Goal: Task Accomplishment & Management: Complete application form

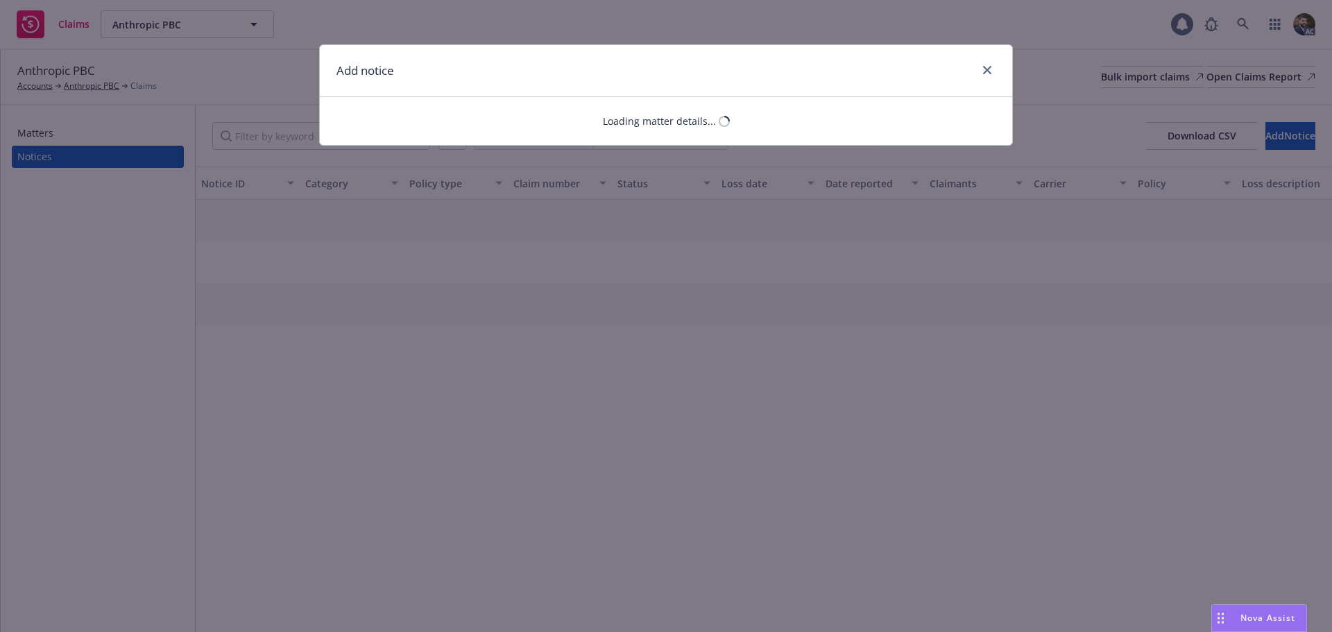
select select "ERROR_AND_OMISSIONS_OR_MEDICAL_MALPRACTICE"
select select "open"
select select "CLAIM"
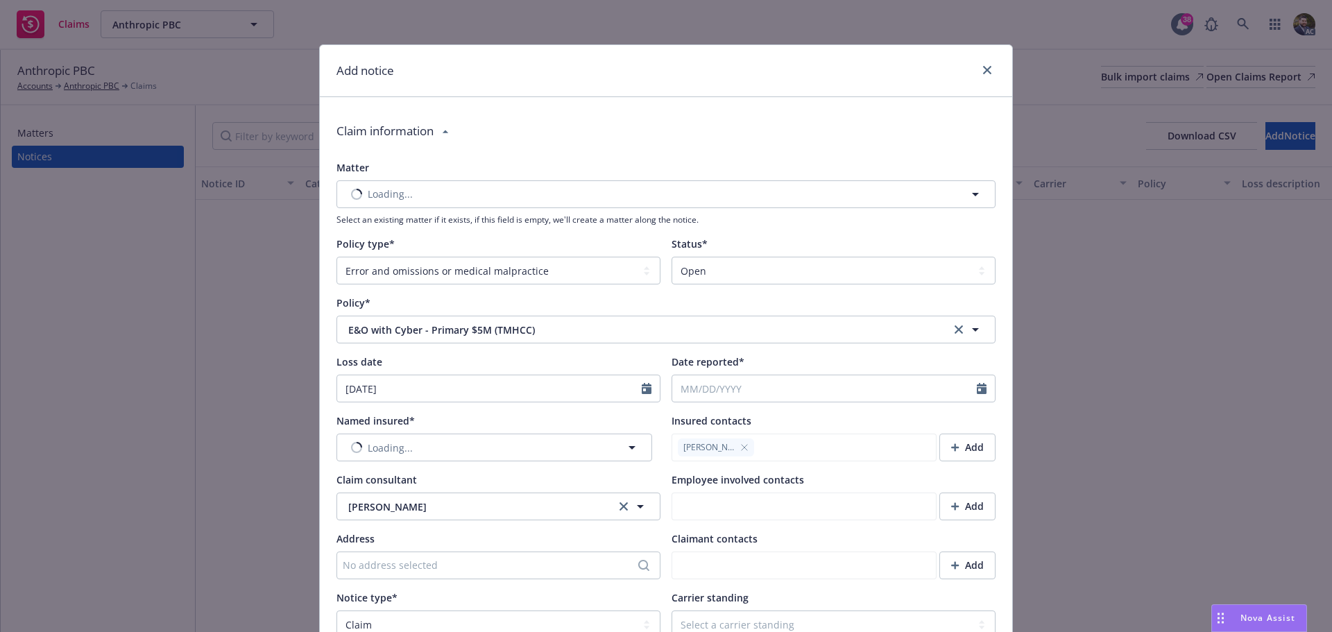
type textarea "x"
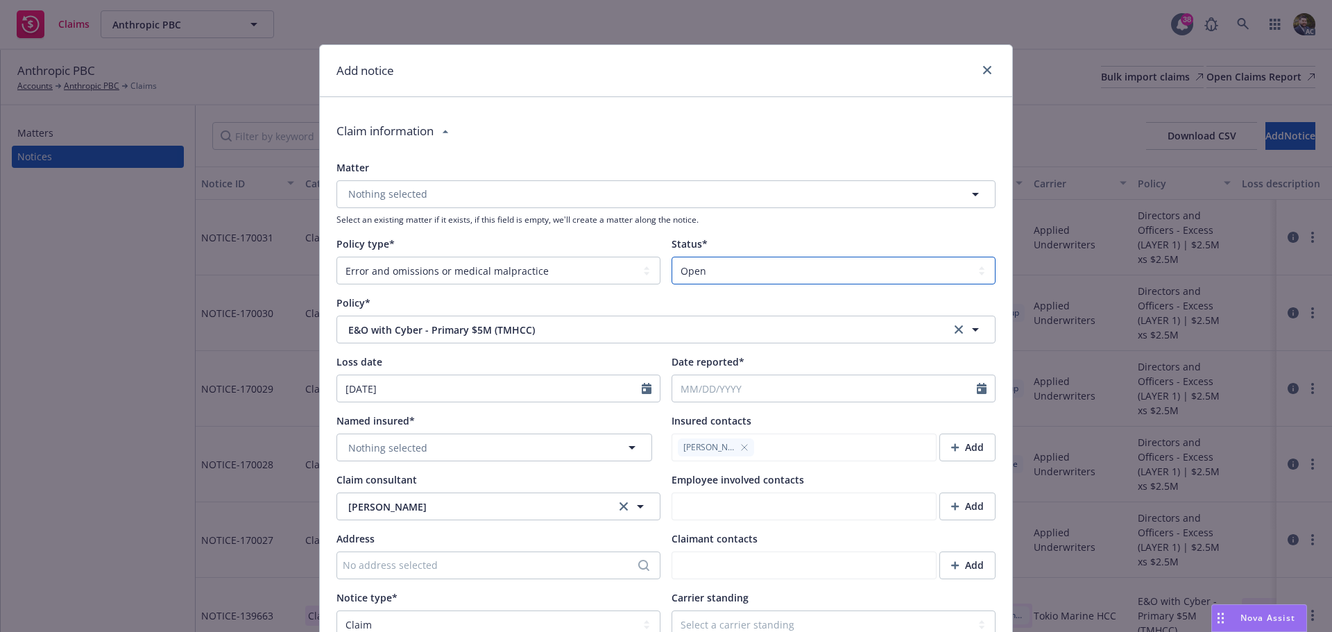
click at [739, 268] on select "Select a status Closed Open" at bounding box center [833, 271] width 324 height 28
select select "closed"
click at [671, 257] on select "Select a status Closed Open" at bounding box center [833, 271] width 324 height 28
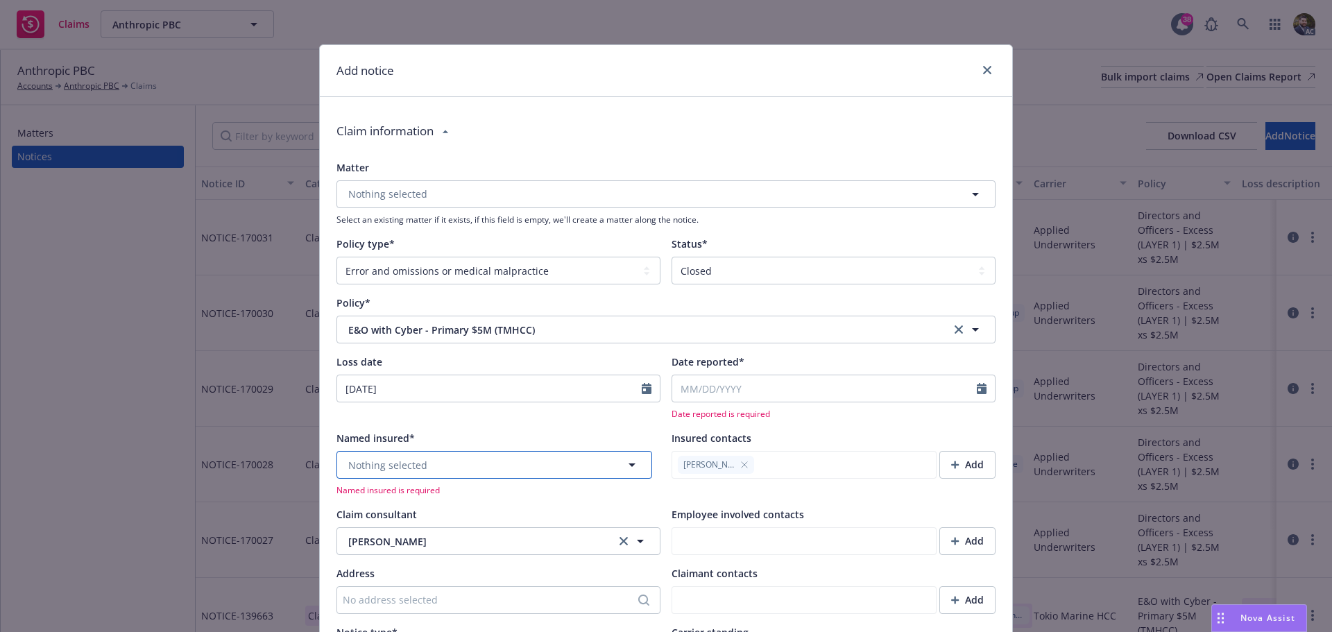
click at [430, 461] on button "Nothing selected" at bounding box center [494, 465] width 316 height 28
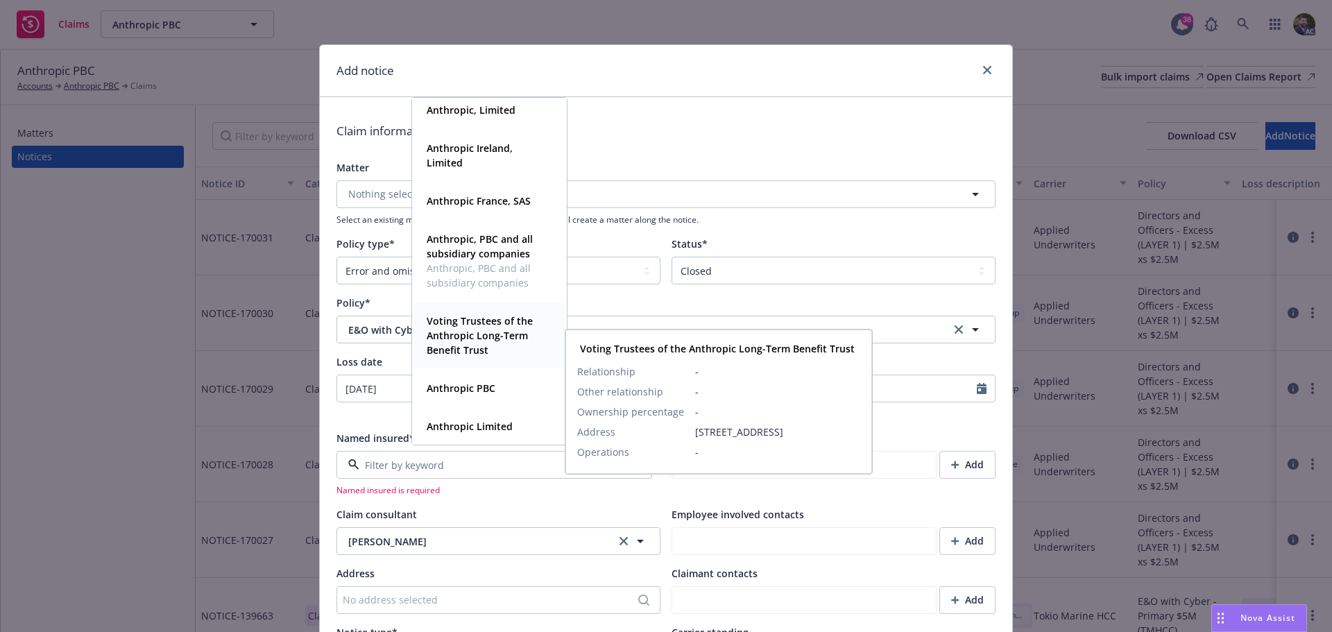
scroll to position [242, 0]
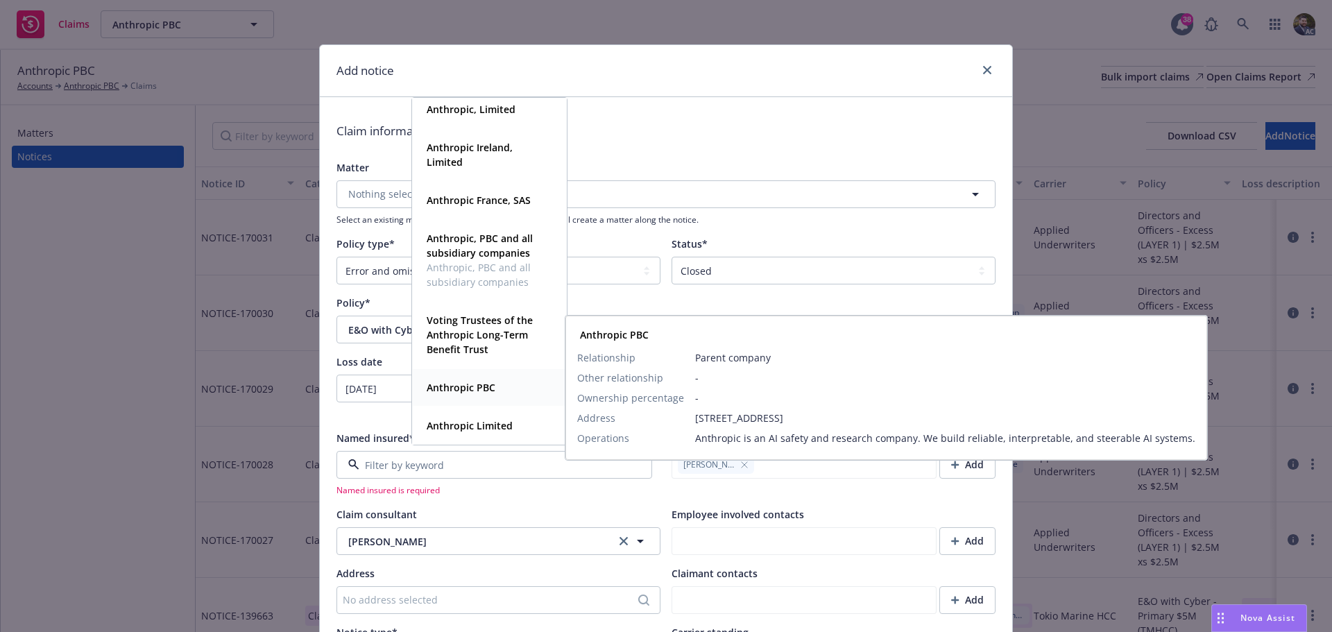
click at [477, 391] on strong "Anthropic PBC" at bounding box center [461, 387] width 69 height 13
type textarea "x"
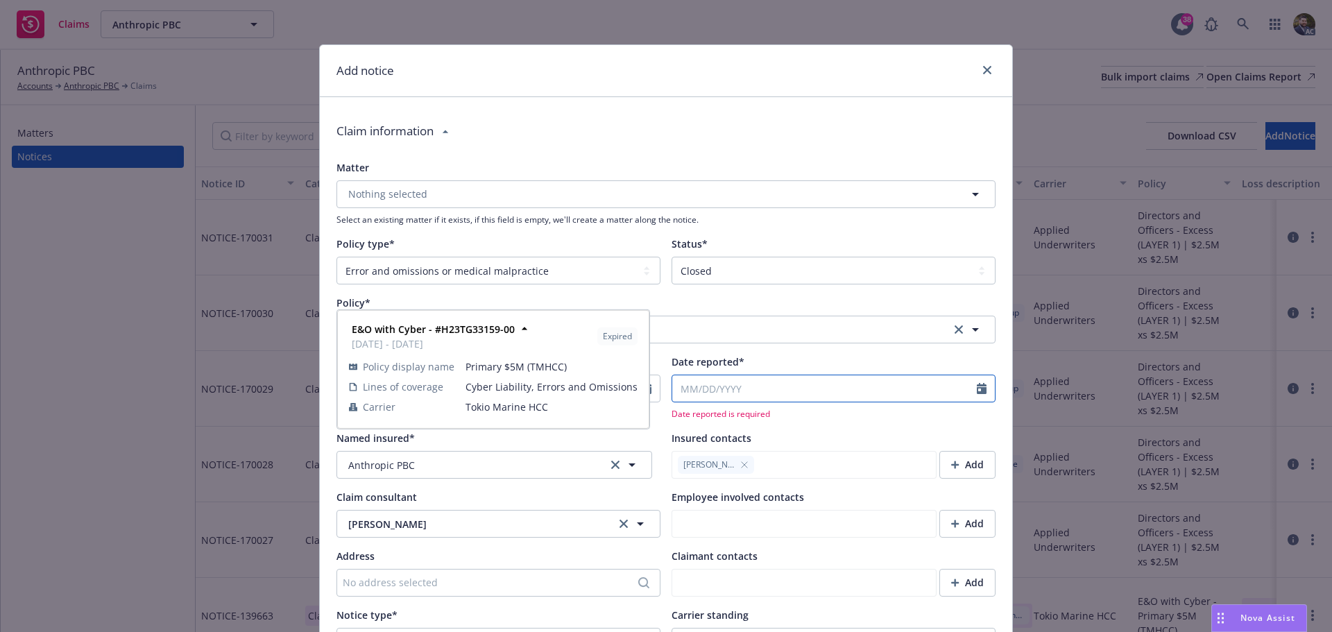
click at [740, 388] on input "Date reported*" at bounding box center [824, 388] width 305 height 26
select select "8"
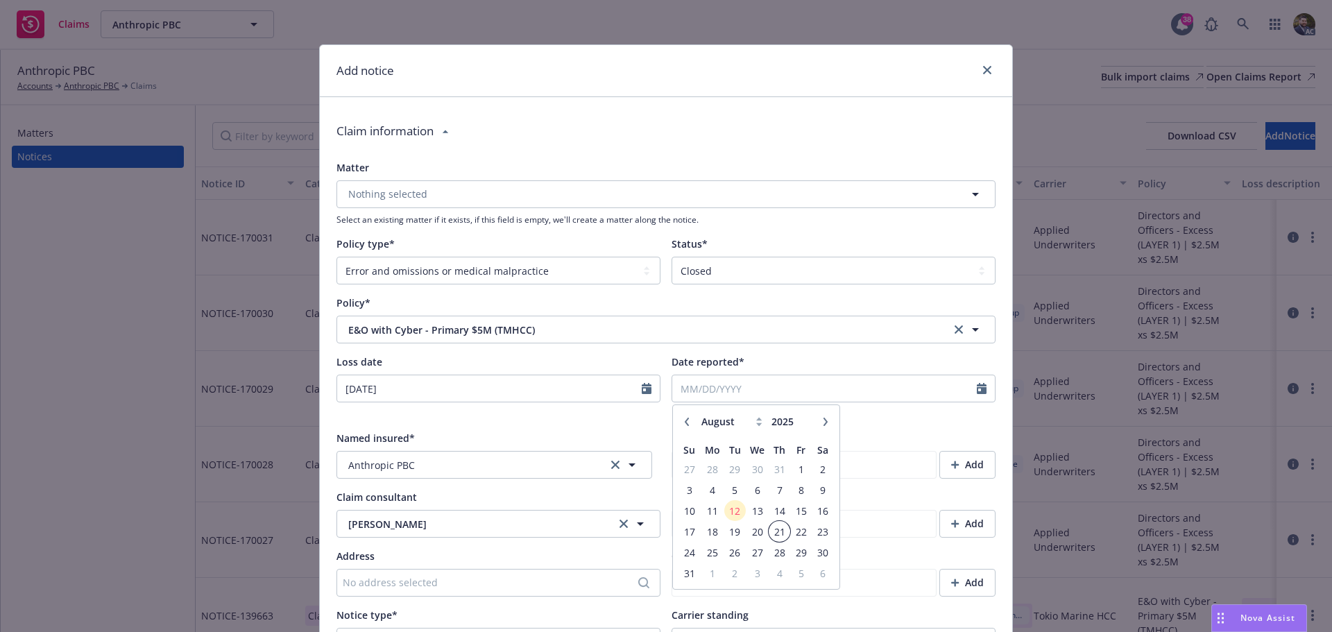
drag, startPoint x: 772, startPoint y: 528, endPoint x: 791, endPoint y: 495, distance: 37.9
click at [773, 527] on span "21" at bounding box center [779, 531] width 19 height 17
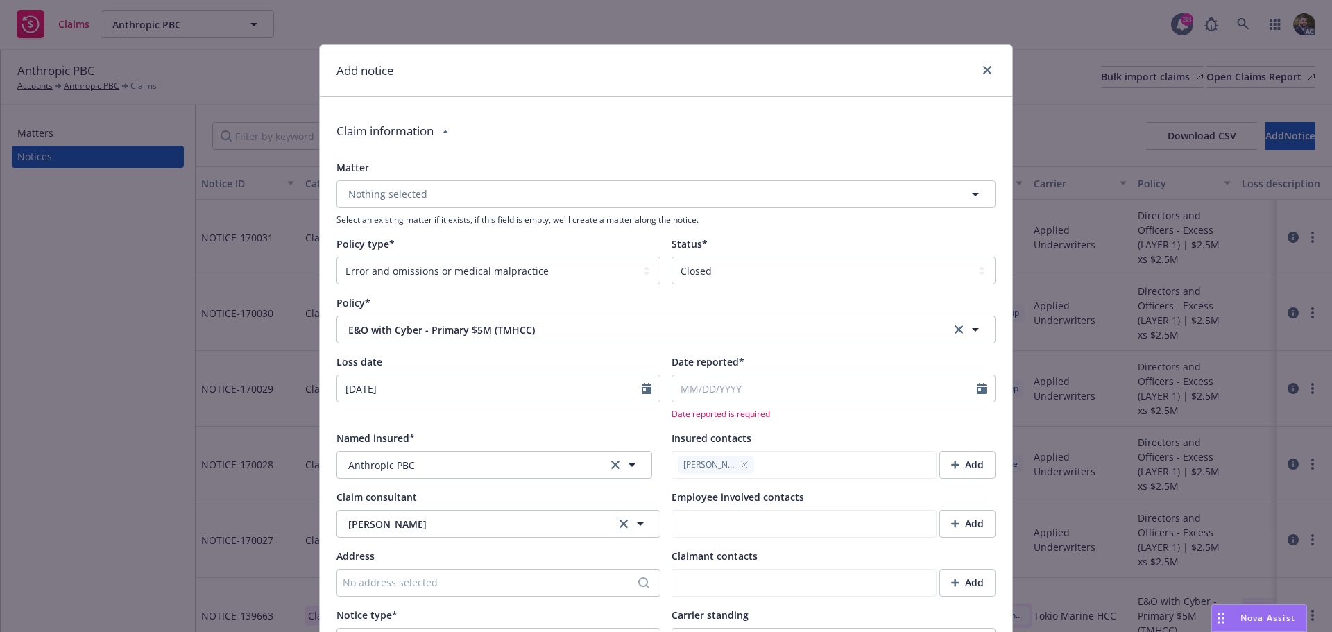
type textarea "x"
type input "[DATE]"
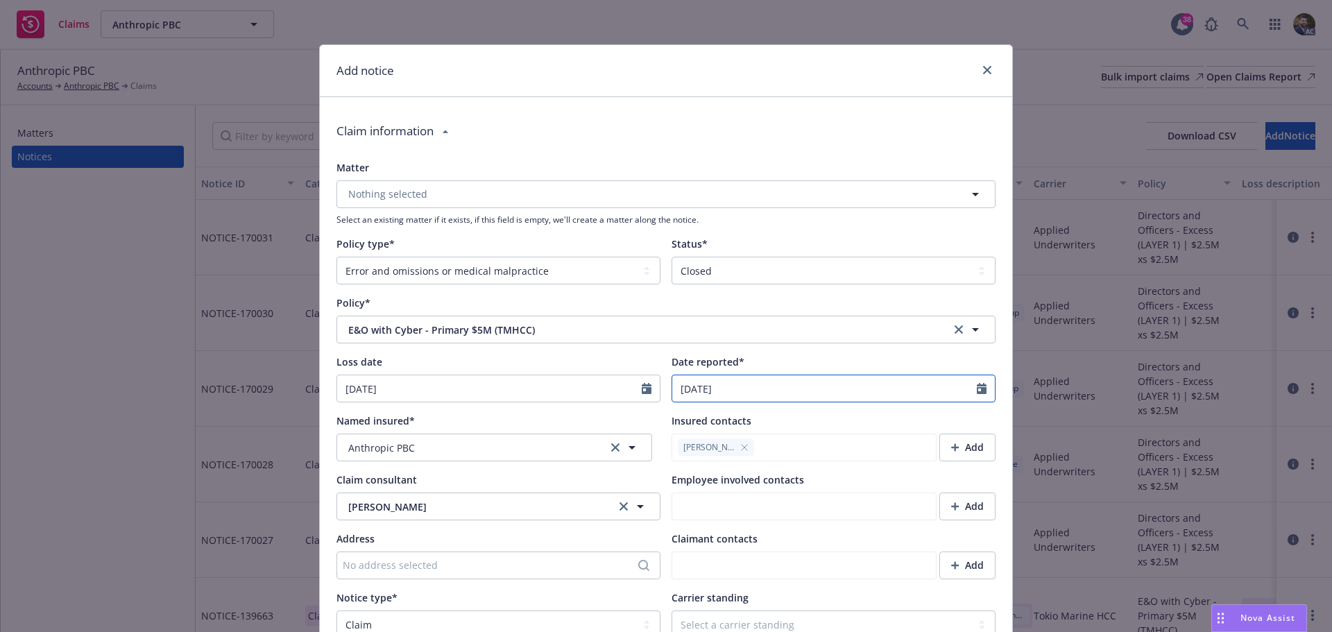
select select "8"
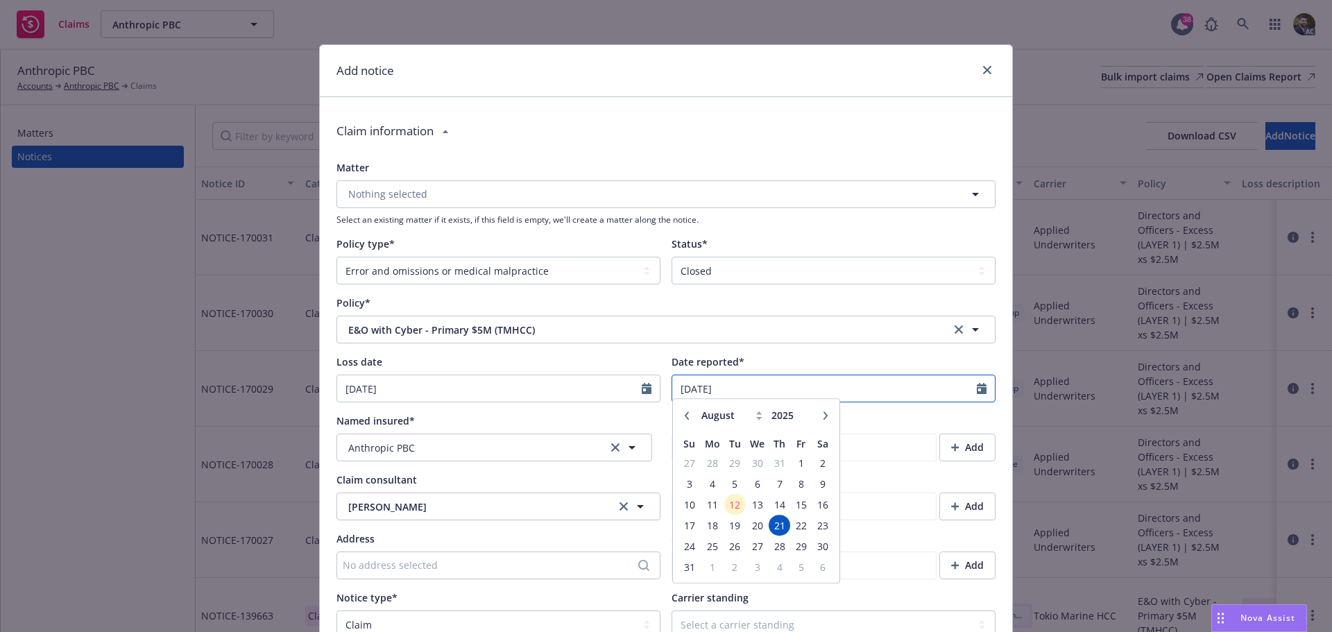
click at [726, 382] on input "[DATE]" at bounding box center [824, 388] width 305 height 26
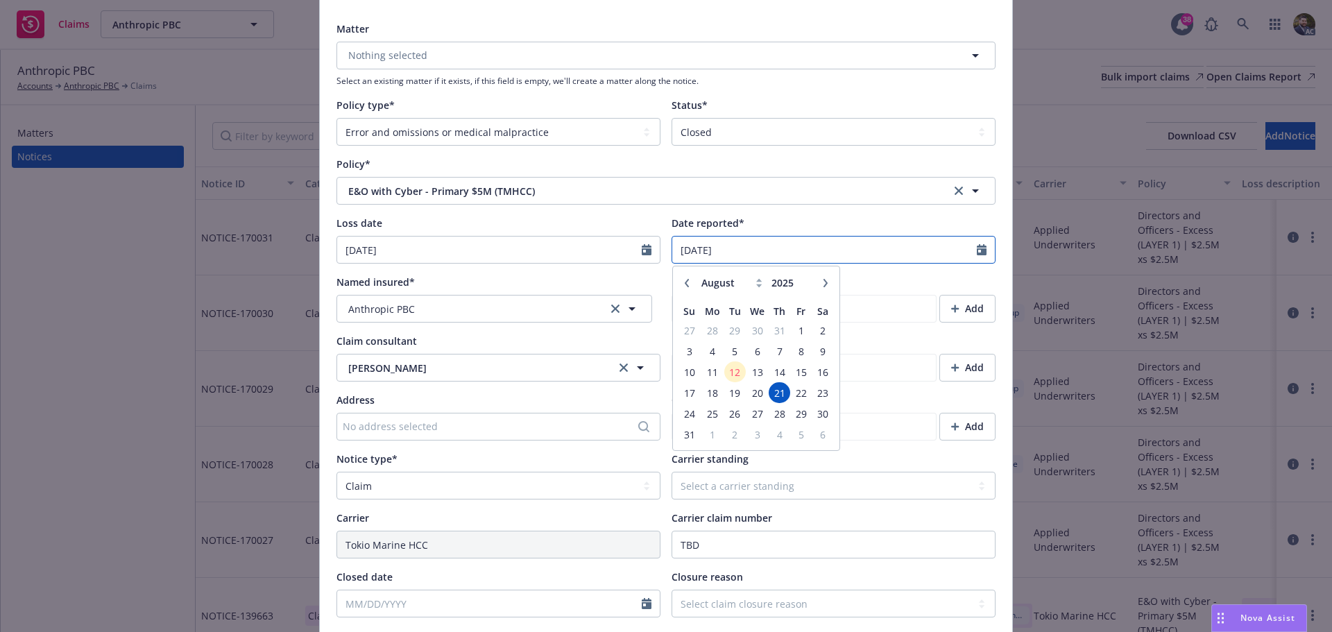
scroll to position [277, 0]
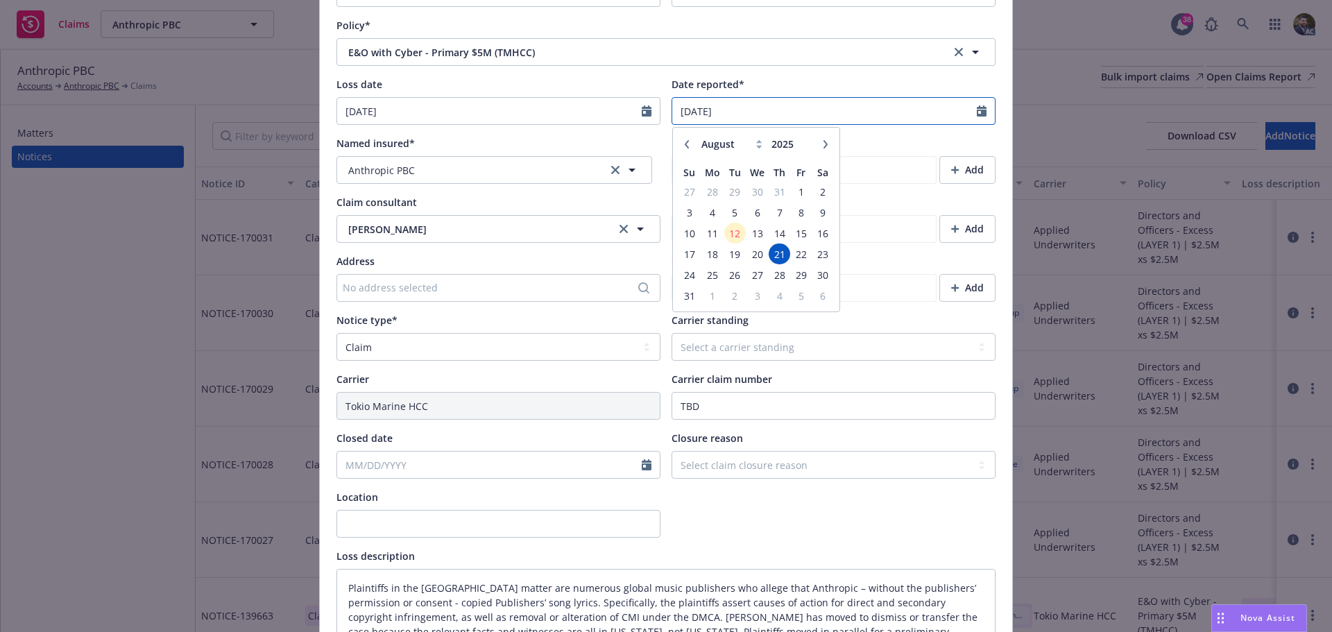
type input "[DATE]"
click at [486, 470] on input "Closed date" at bounding box center [489, 465] width 305 height 26
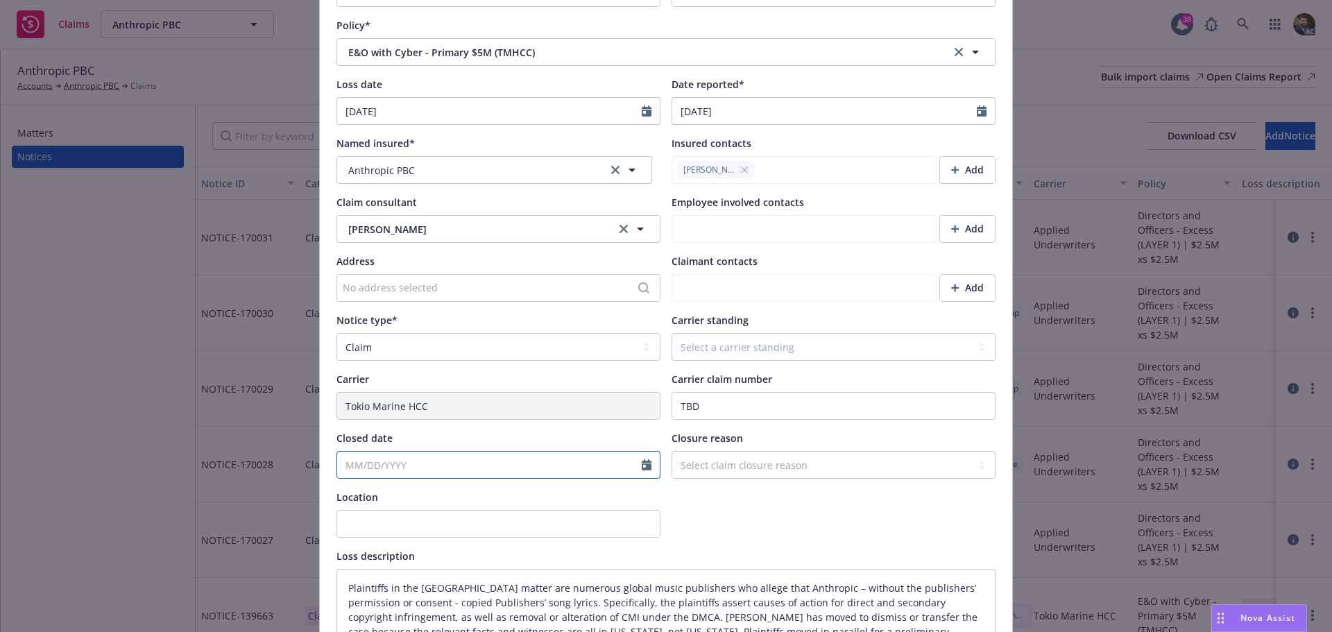
type textarea "x"
select select "8"
click at [456, 350] on span "8" at bounding box center [465, 349] width 19 height 17
type textarea "x"
type input "[DATE]"
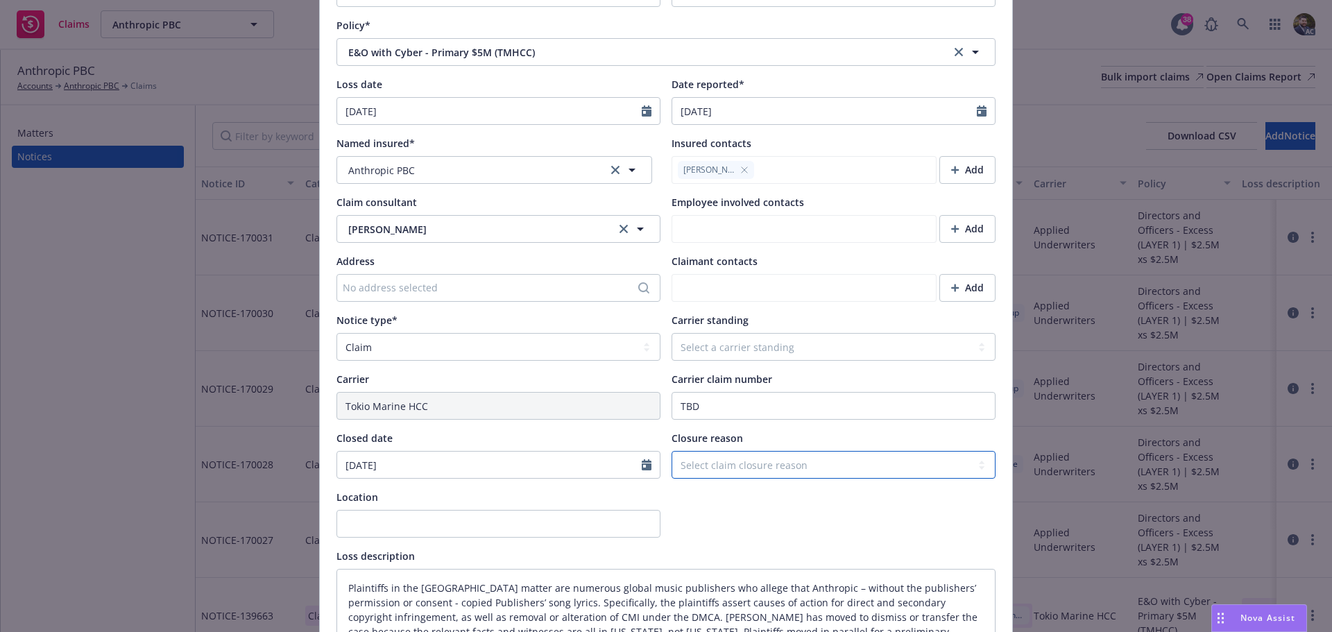
click at [738, 461] on select "Select claim closure reason Administrative closure Closed Closed no liability f…" at bounding box center [833, 465] width 324 height 28
select select "settled"
click at [671, 451] on select "Select claim closure reason Administrative closure Closed Closed no liability f…" at bounding box center [833, 465] width 324 height 28
type textarea "x"
click at [790, 343] on select "Select a carrier standing Closed Not submitted Open Reopened Subrogated Withdra…" at bounding box center [833, 347] width 324 height 28
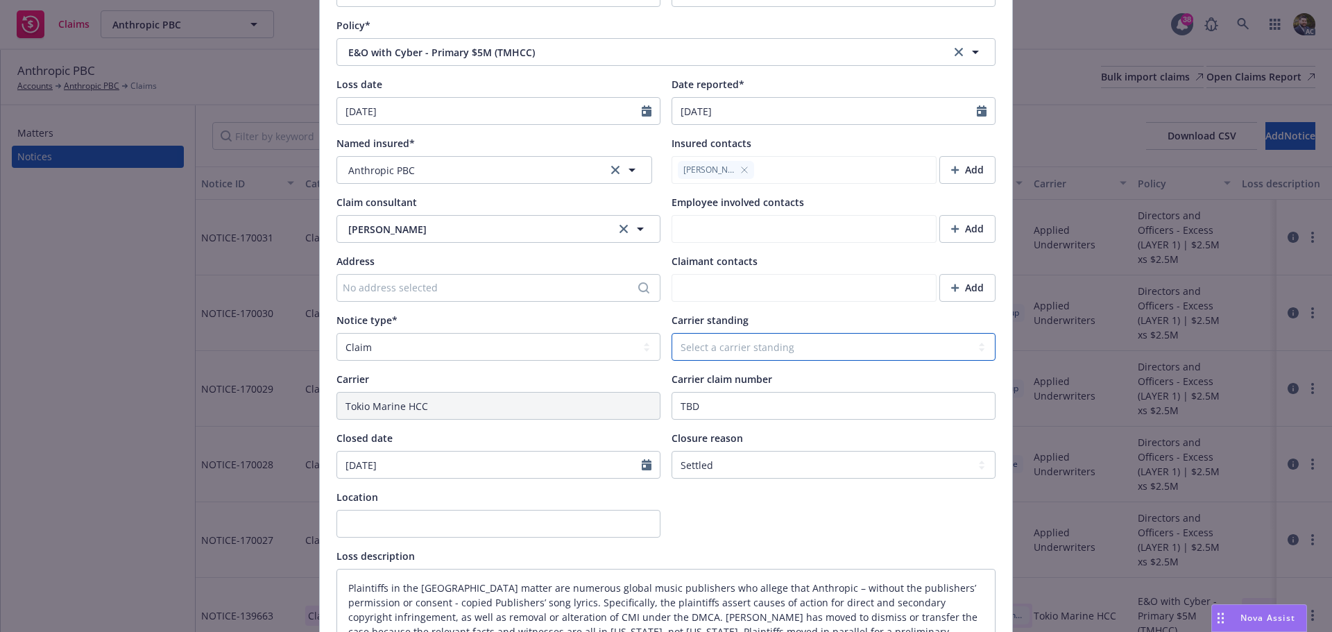
select select "CLOSED"
click at [671, 333] on select "Select a carrier standing Closed Not submitted Open Reopened Subrogated Withdra…" at bounding box center [833, 347] width 324 height 28
click at [635, 398] on div "Carrier Tokio Marine HCC Carrier claim number TBD" at bounding box center [665, 396] width 659 height 48
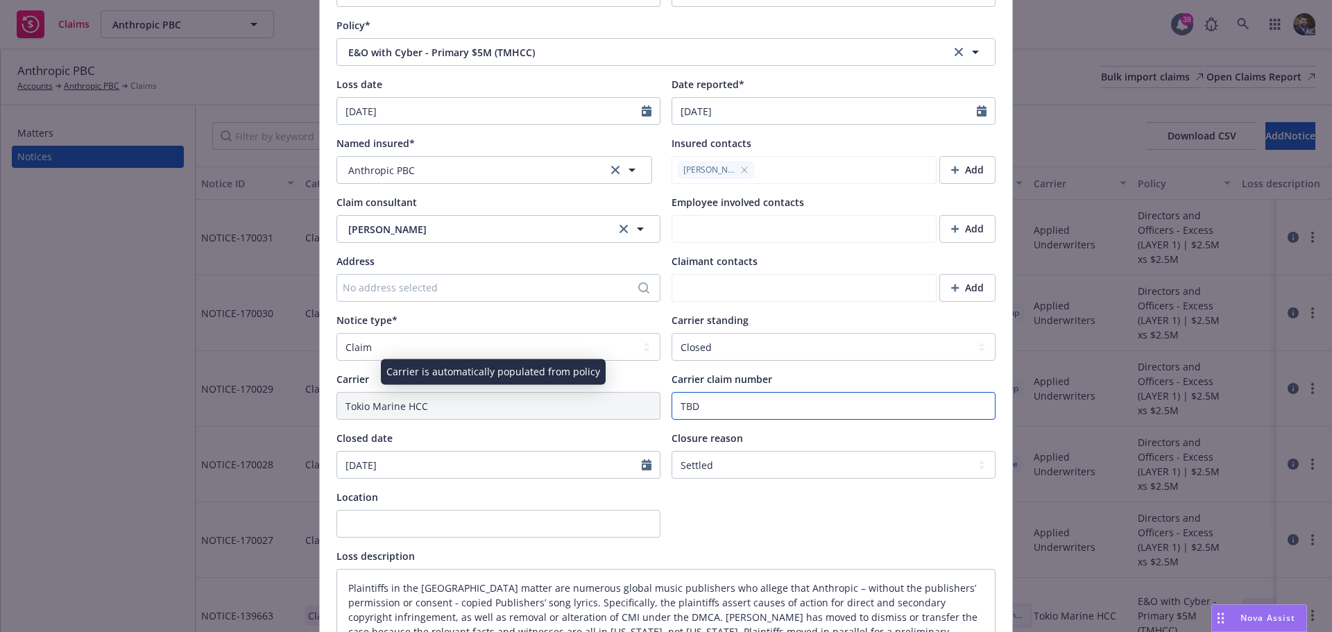
paste input "EO-23-02576"
type textarea "x"
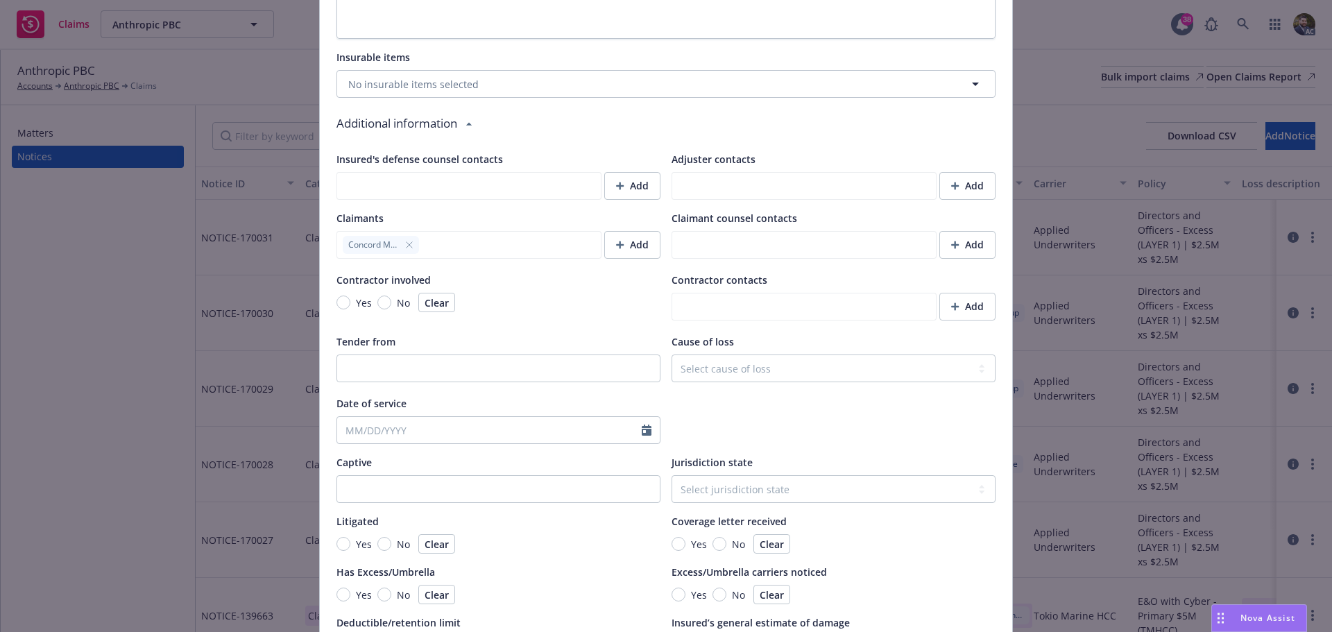
scroll to position [1179, 0]
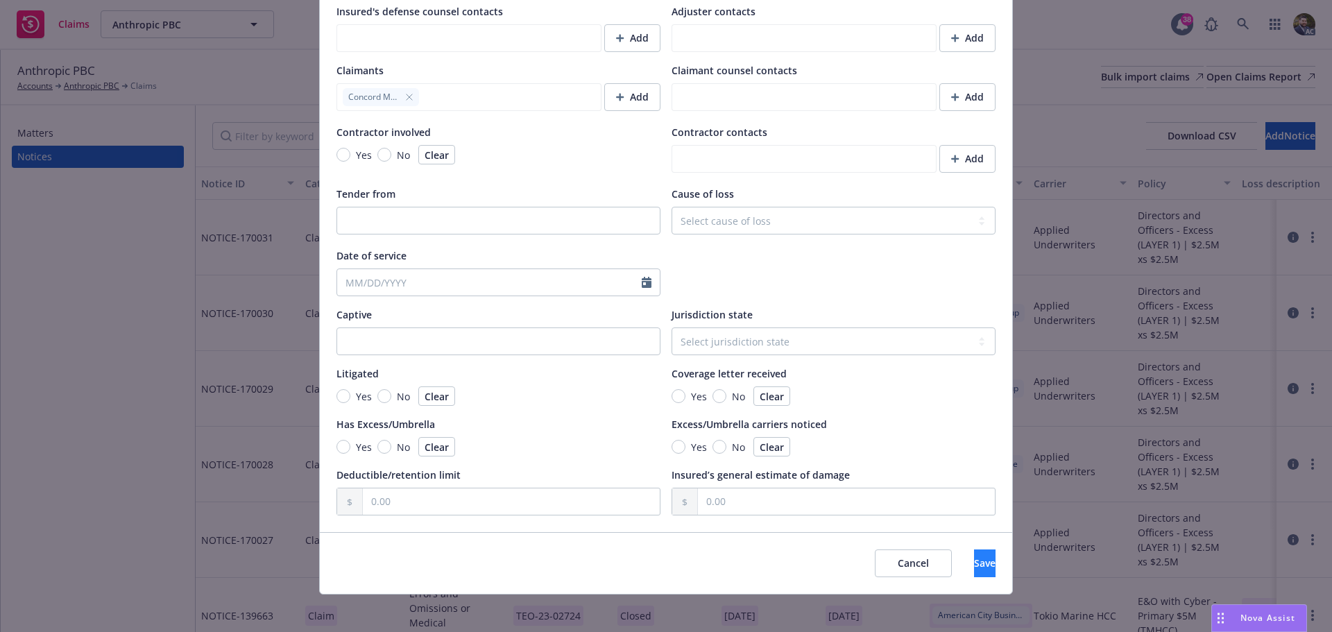
type input "TEO-23-02576"
click at [974, 575] on button "Save" at bounding box center [985, 563] width 22 height 28
type textarea "x"
